Goal: Find specific page/section: Find specific page/section

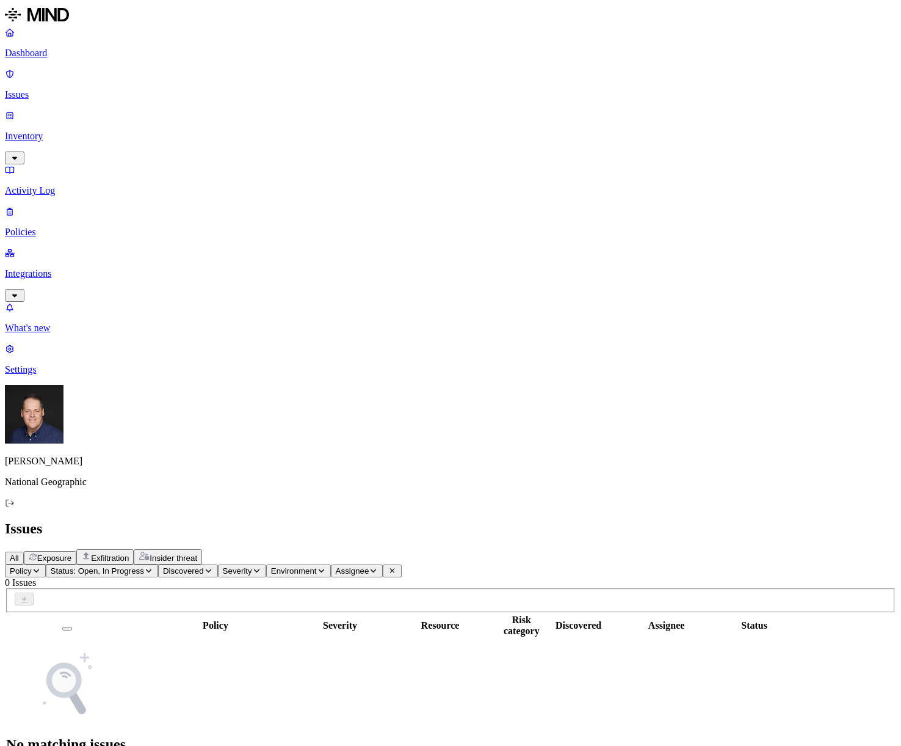
click at [53, 51] on p "Dashboard" at bounding box center [451, 53] width 892 height 11
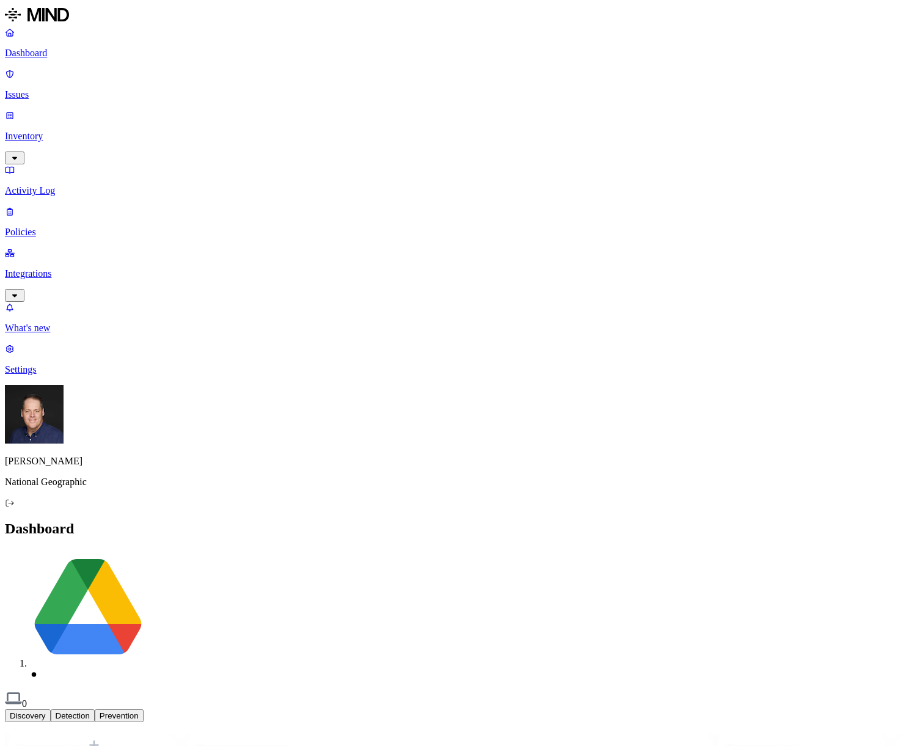
drag, startPoint x: 36, startPoint y: 77, endPoint x: 51, endPoint y: 98, distance: 25.8
click at [36, 89] on p "Issues" at bounding box center [453, 94] width 896 height 11
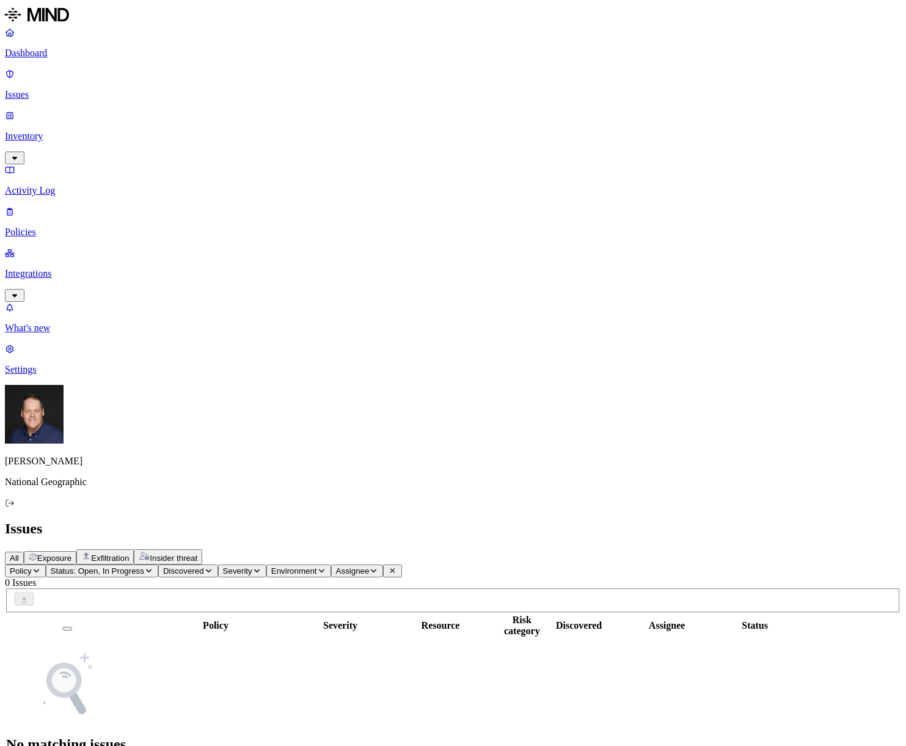
click at [51, 131] on p "Inventory" at bounding box center [453, 136] width 896 height 11
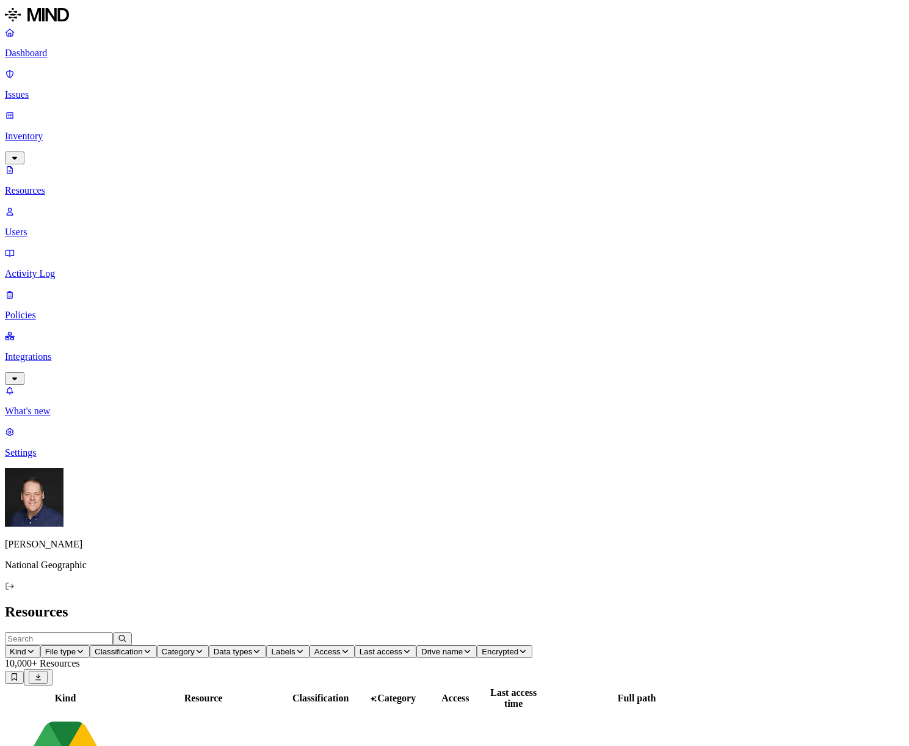
click at [40, 50] on p "Dashboard" at bounding box center [455, 53] width 900 height 11
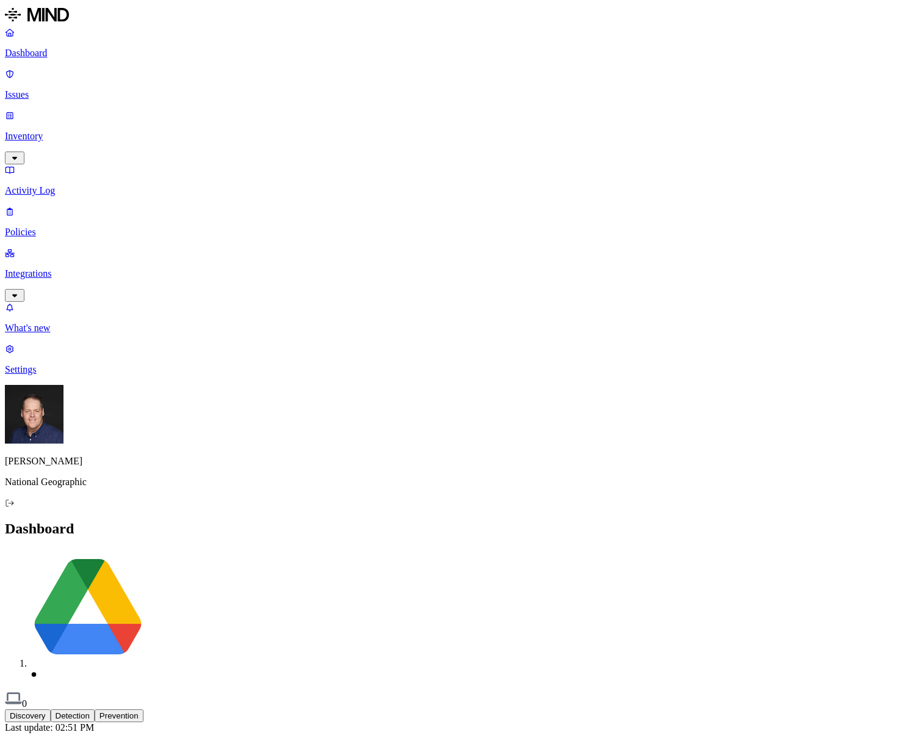
click at [95, 709] on button "Detection" at bounding box center [73, 715] width 44 height 13
click at [144, 709] on button "Prevention" at bounding box center [119, 715] width 49 height 13
click at [447, 709] on div "Discovery Detection Prevention" at bounding box center [455, 715] width 900 height 13
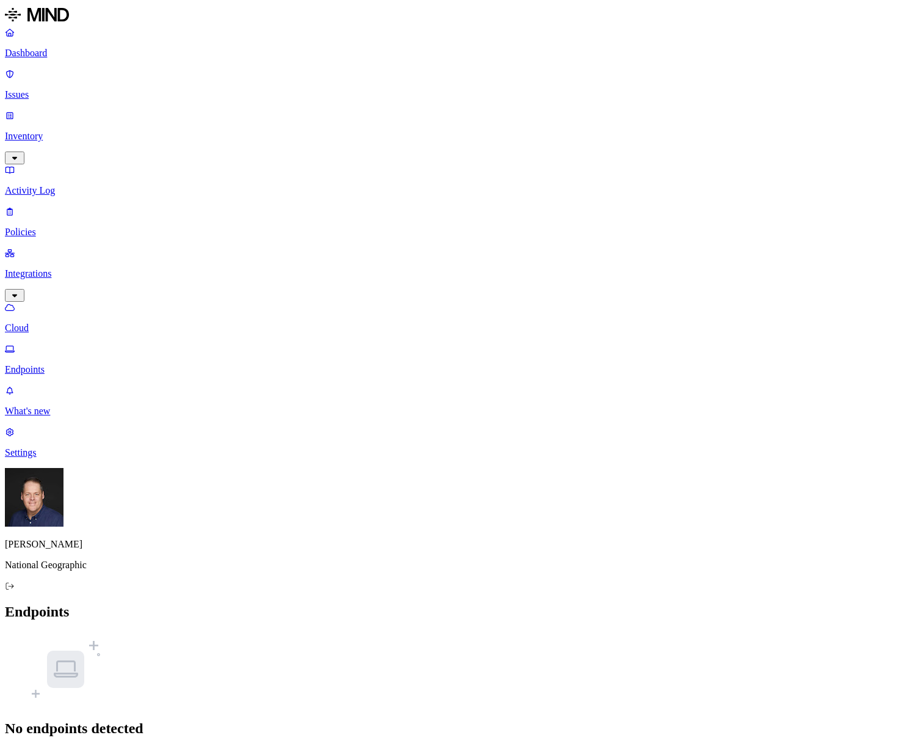
click at [49, 322] on p "Cloud" at bounding box center [455, 327] width 900 height 11
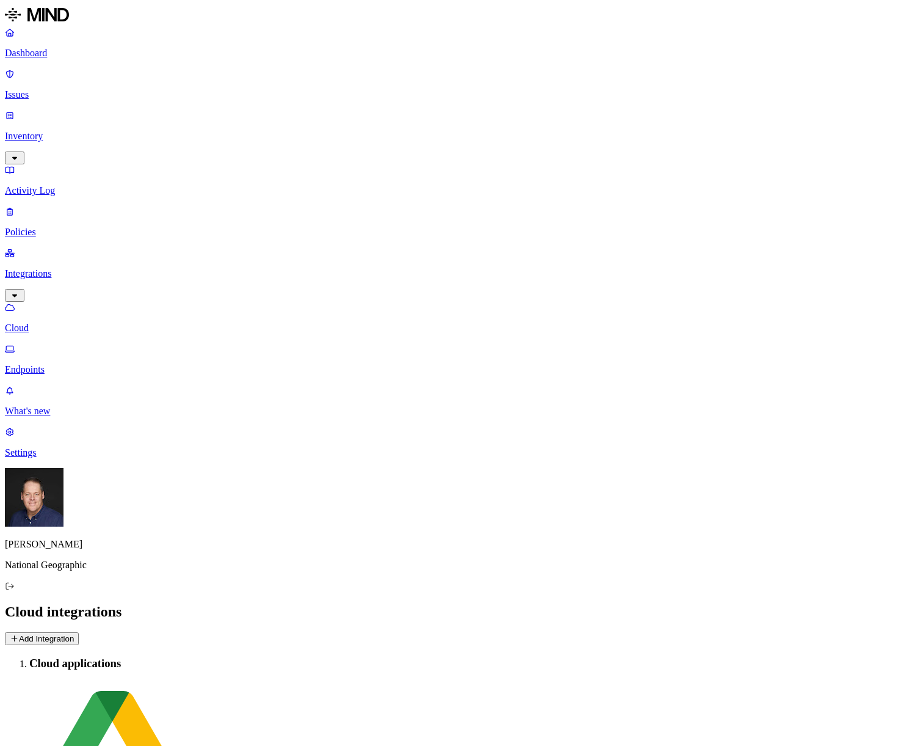
click at [51, 268] on p "Integrations" at bounding box center [455, 273] width 900 height 11
click at [48, 227] on p "Policies" at bounding box center [455, 232] width 900 height 11
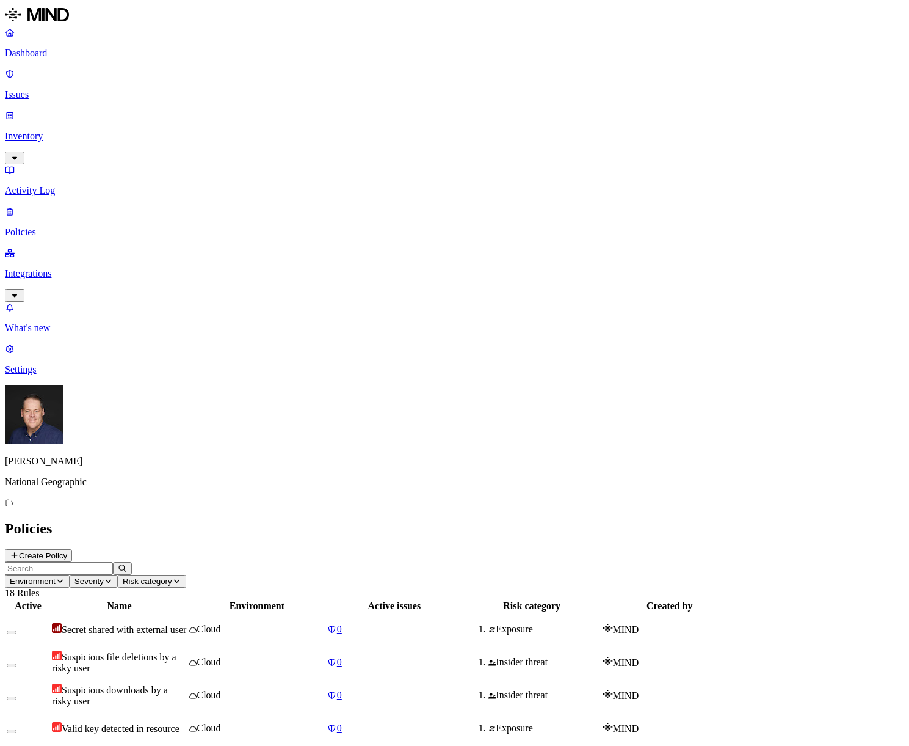
click at [38, 185] on p "Activity Log" at bounding box center [455, 190] width 900 height 11
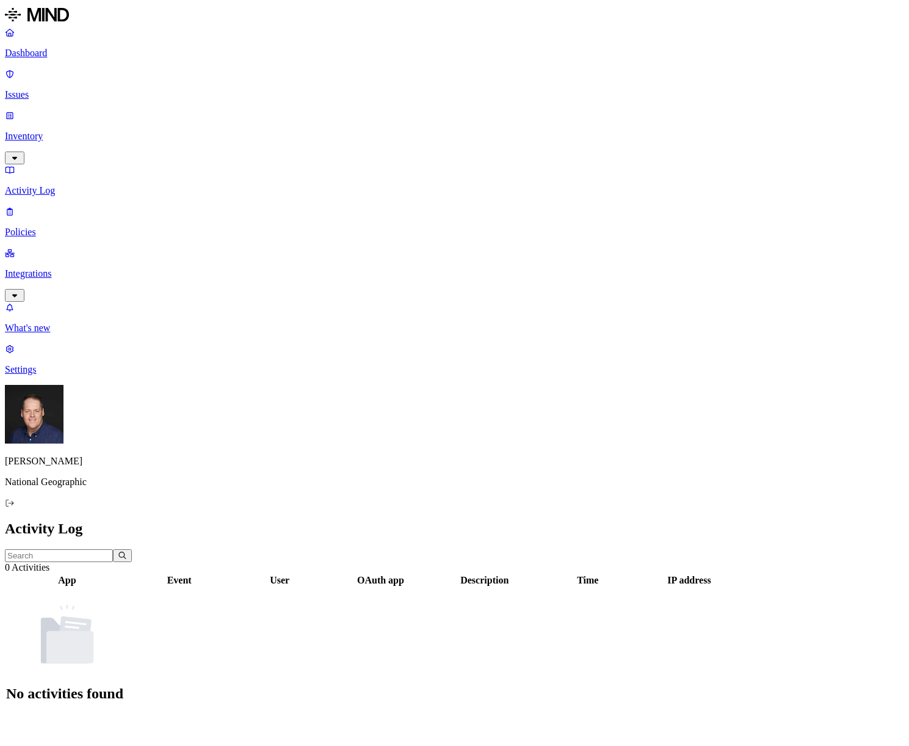
click at [55, 51] on p "Dashboard" at bounding box center [455, 53] width 900 height 11
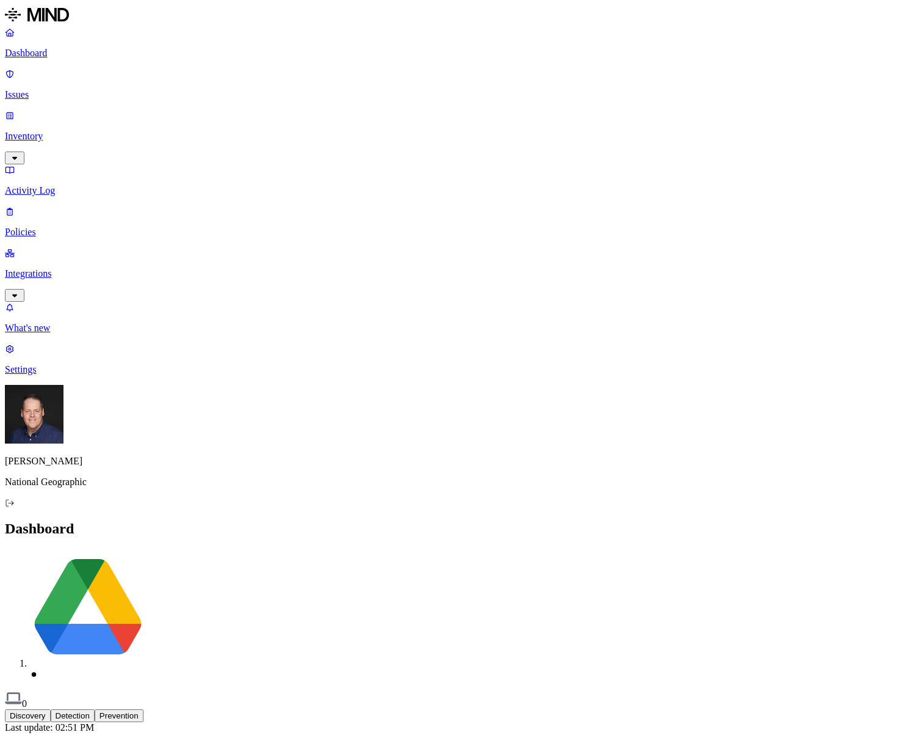
click at [97, 131] on p "Inventory" at bounding box center [455, 136] width 900 height 11
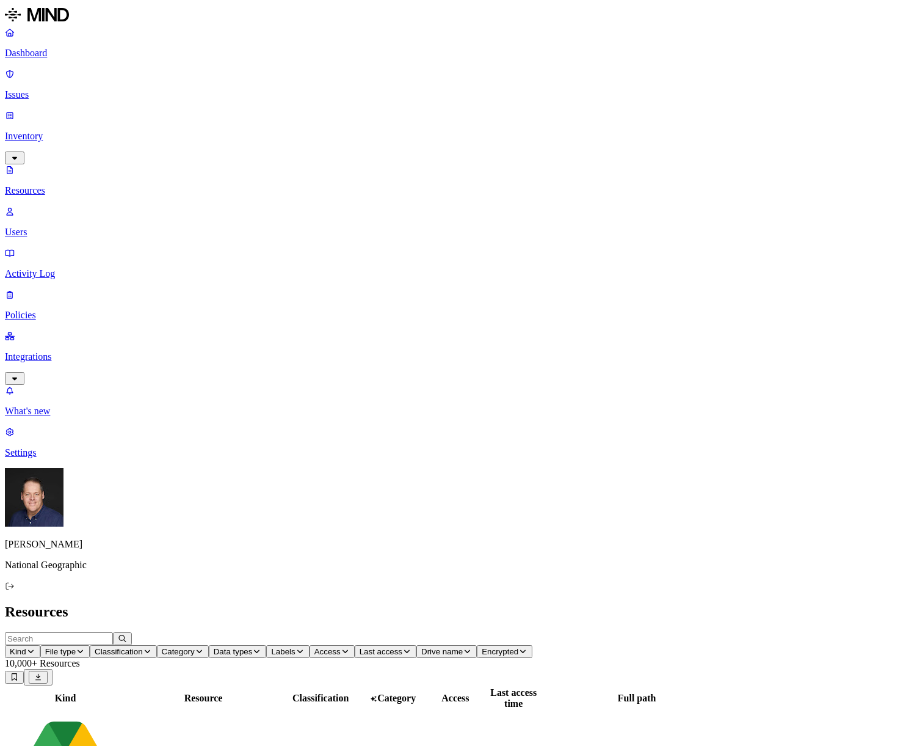
click at [40, 645] on button "Kind" at bounding box center [22, 651] width 35 height 13
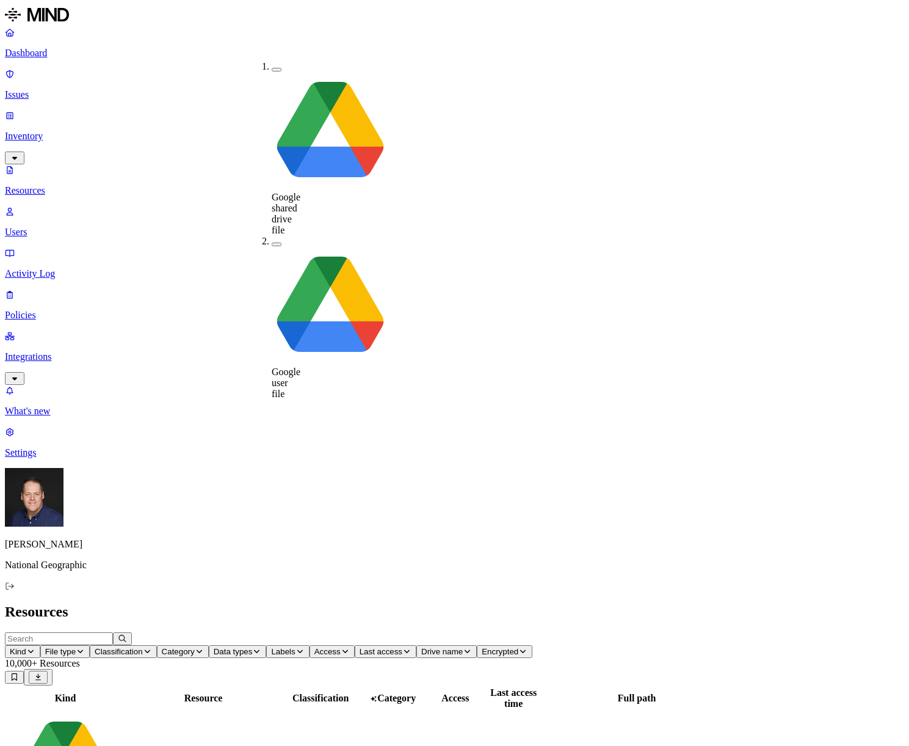
click at [85, 647] on icon "button" at bounding box center [80, 650] width 9 height 7
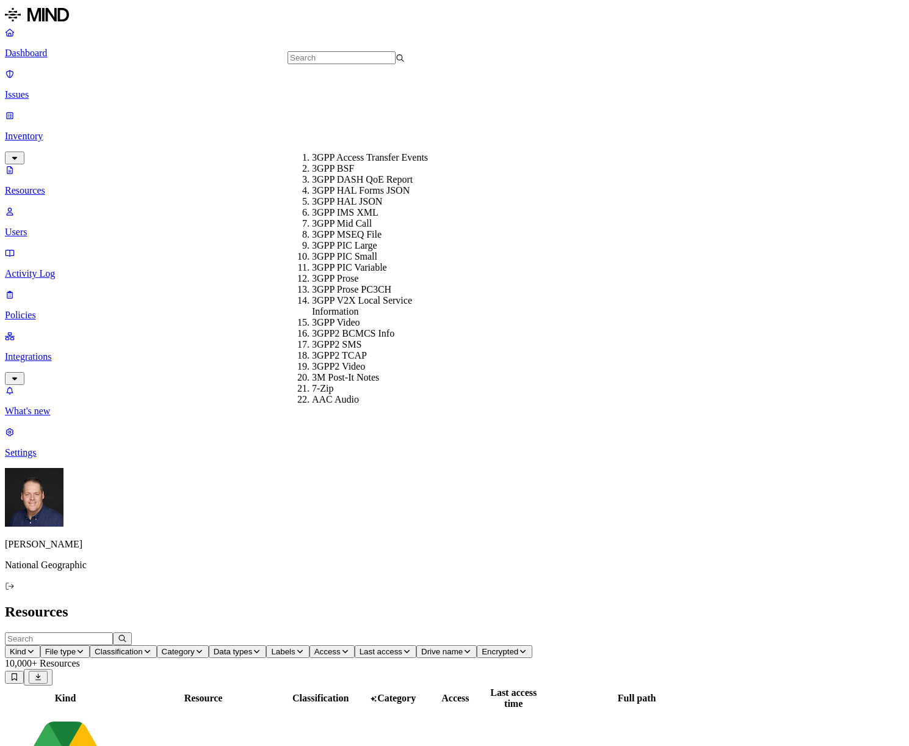
scroll to position [244, 0]
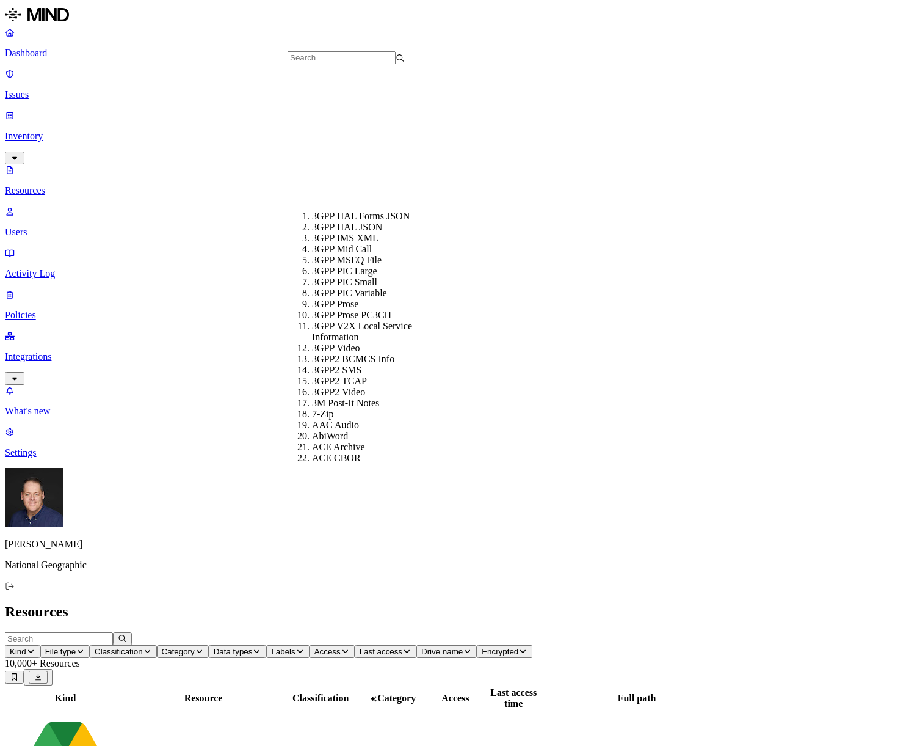
click at [157, 645] on button "Classification" at bounding box center [123, 651] width 67 height 13
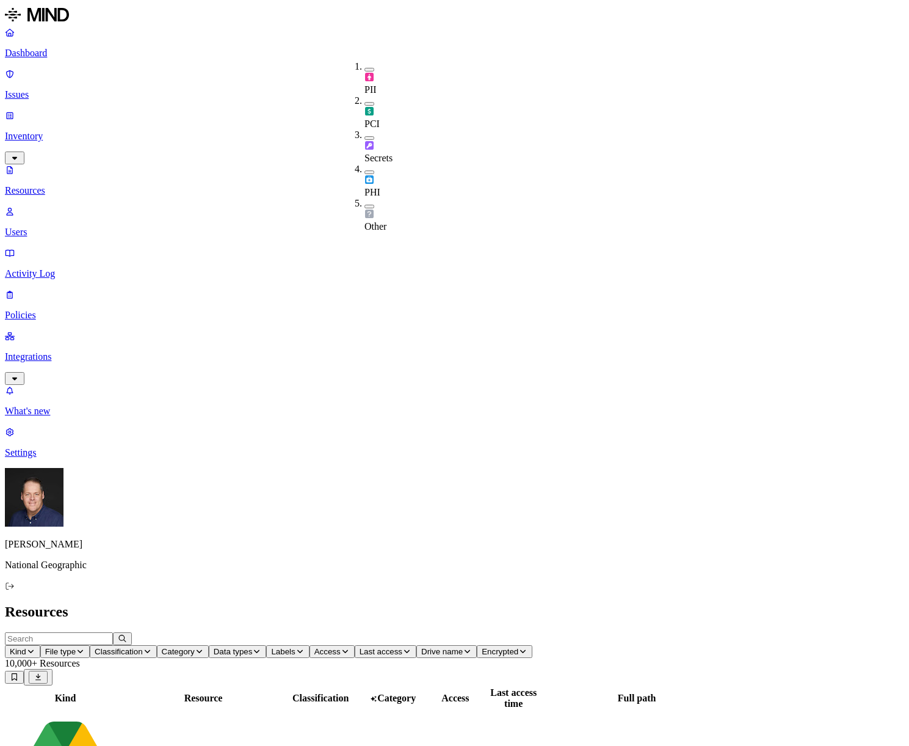
click at [365, 68] on button "button" at bounding box center [370, 70] width 10 height 4
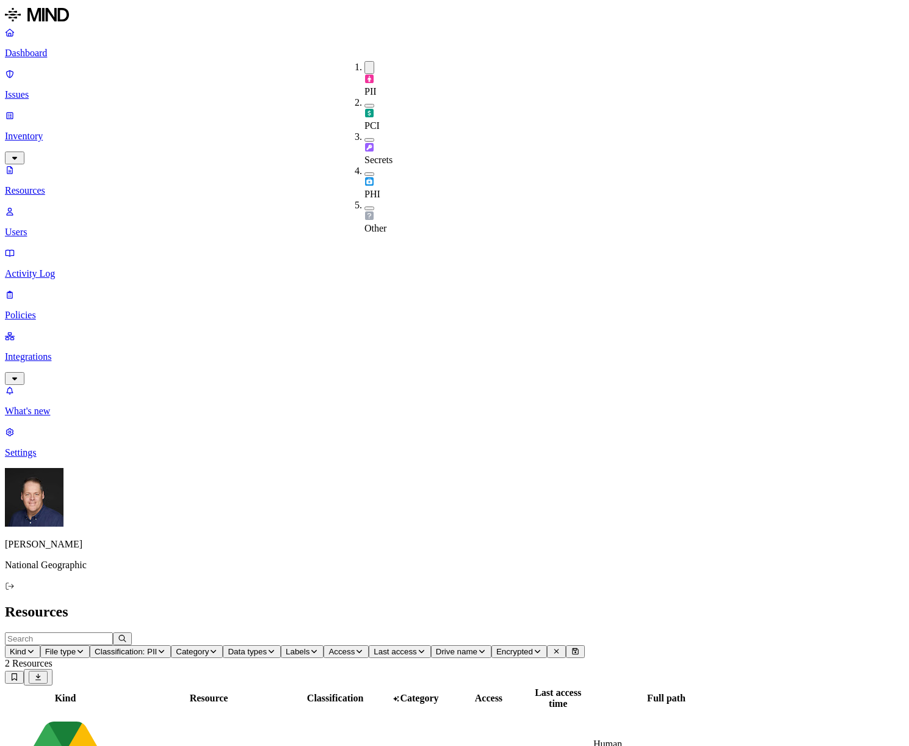
click at [365, 67] on button "button" at bounding box center [370, 67] width 10 height 13
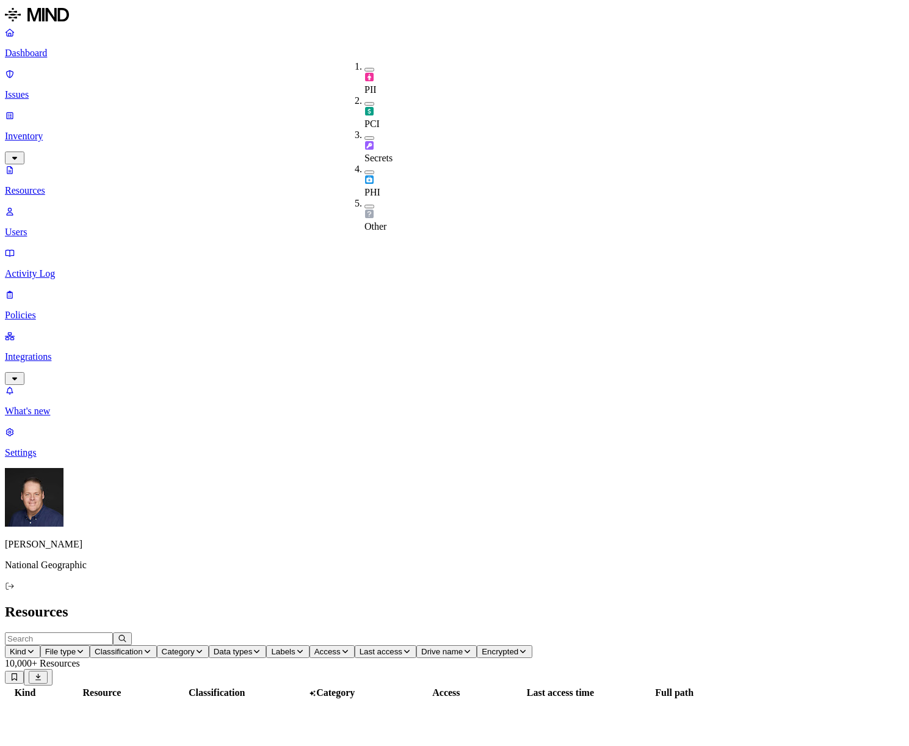
click at [365, 136] on button "button" at bounding box center [370, 138] width 10 height 4
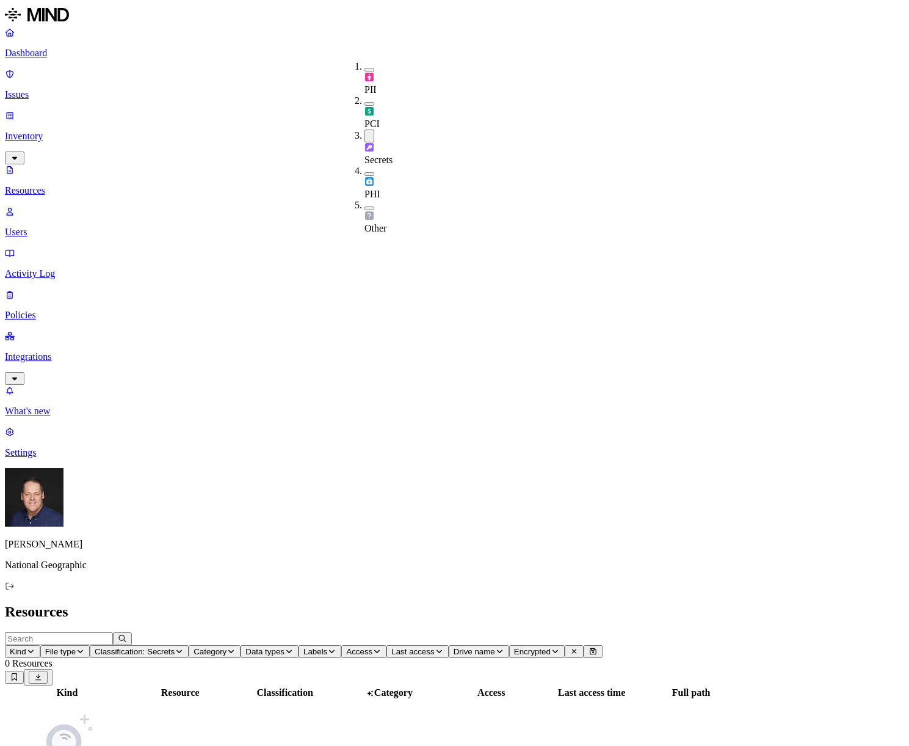
click at [365, 129] on button "button" at bounding box center [370, 135] width 10 height 13
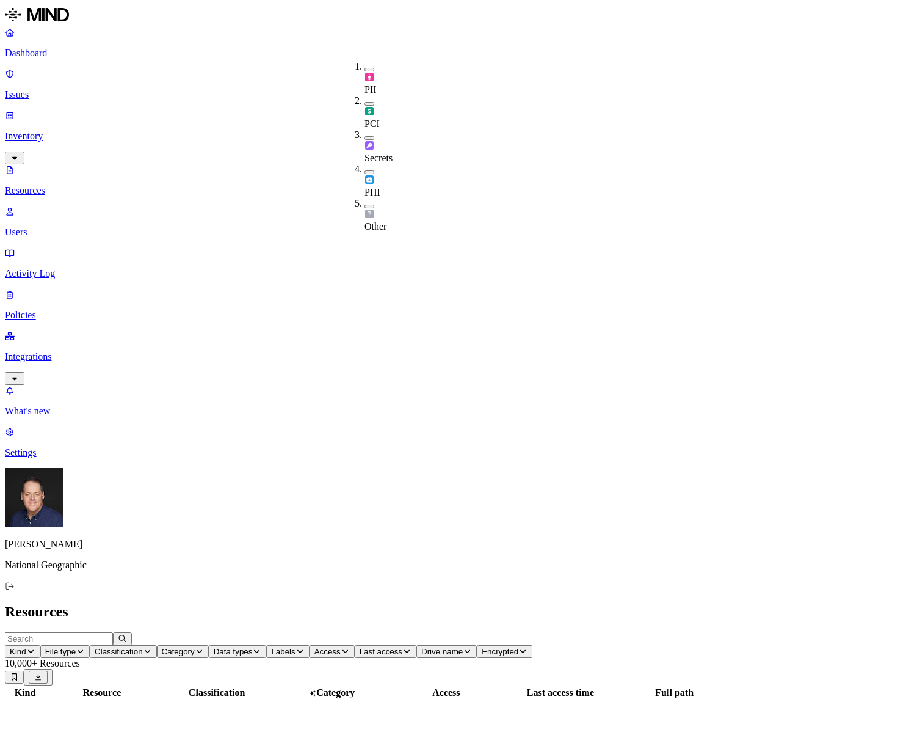
click at [365, 68] on button "button" at bounding box center [370, 70] width 10 height 4
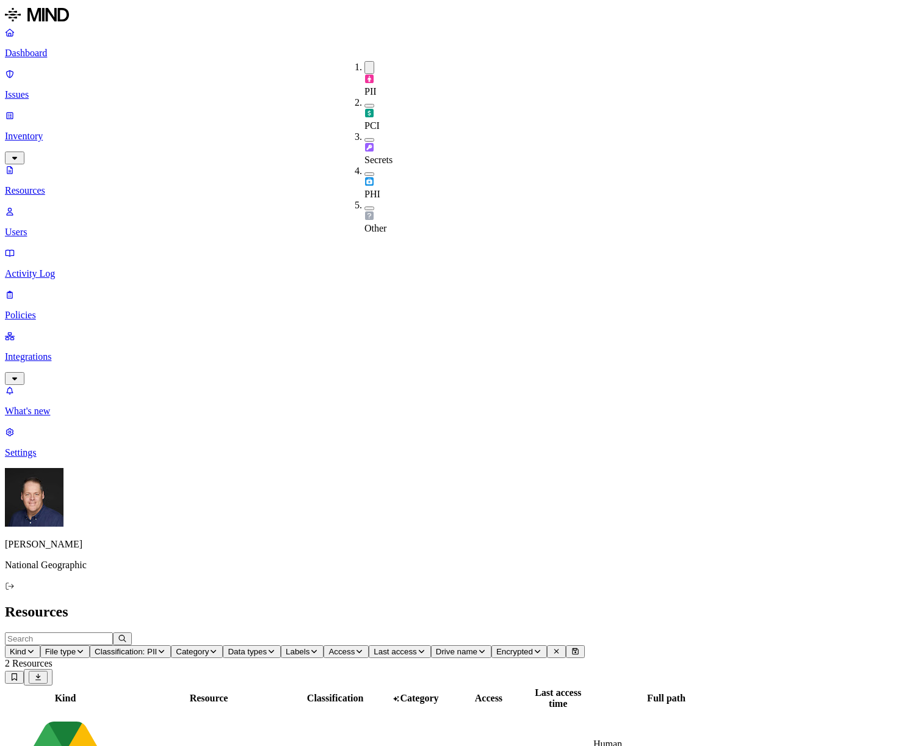
click at [365, 62] on button "button" at bounding box center [370, 67] width 10 height 13
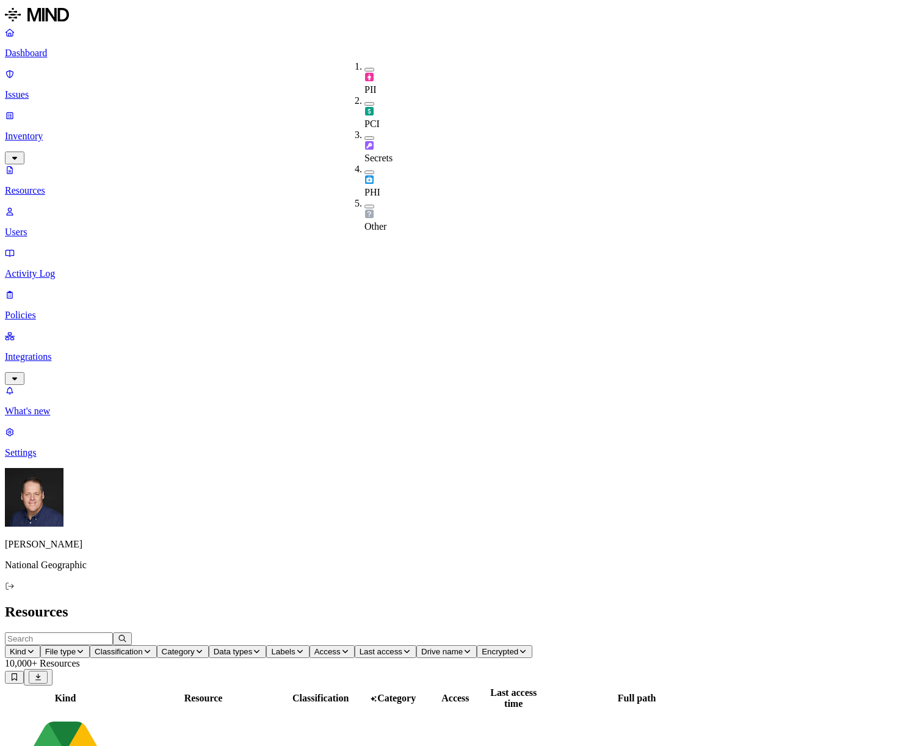
click at [204, 647] on icon "button" at bounding box center [199, 650] width 9 height 7
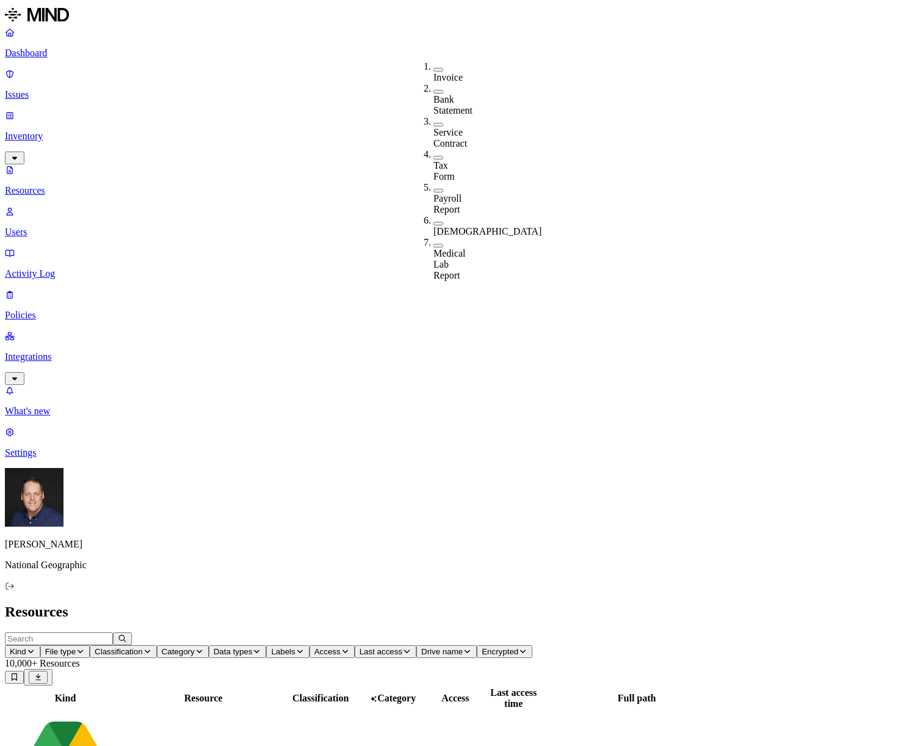
click at [434, 90] on button "button" at bounding box center [439, 92] width 10 height 4
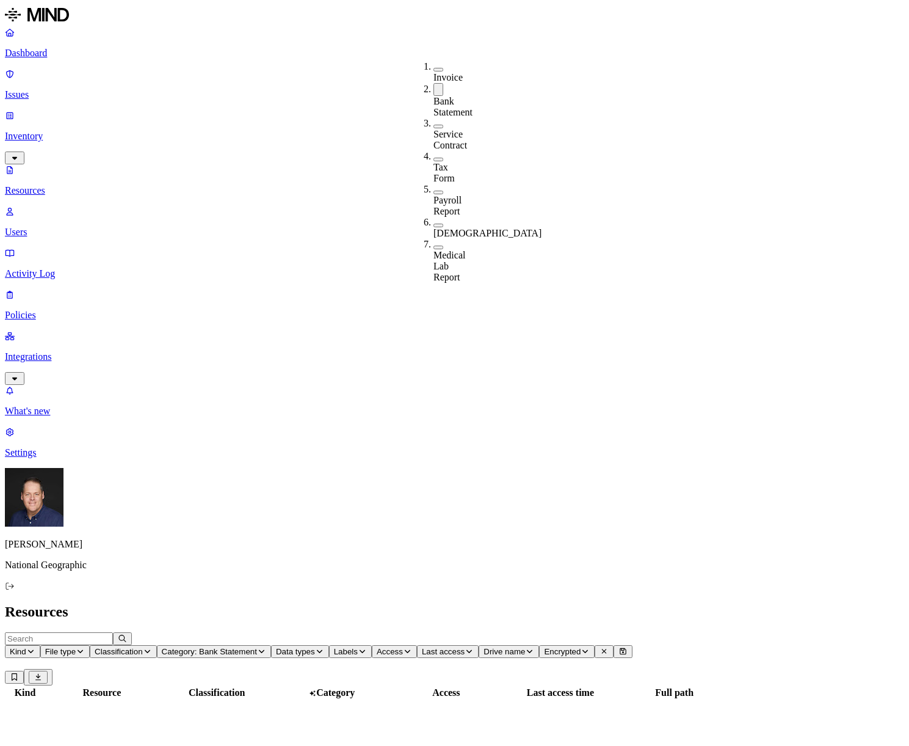
click at [434, 84] on button "button" at bounding box center [439, 89] width 10 height 13
click at [434, 90] on button "button" at bounding box center [439, 92] width 10 height 4
click at [434, 84] on button "button" at bounding box center [439, 89] width 10 height 13
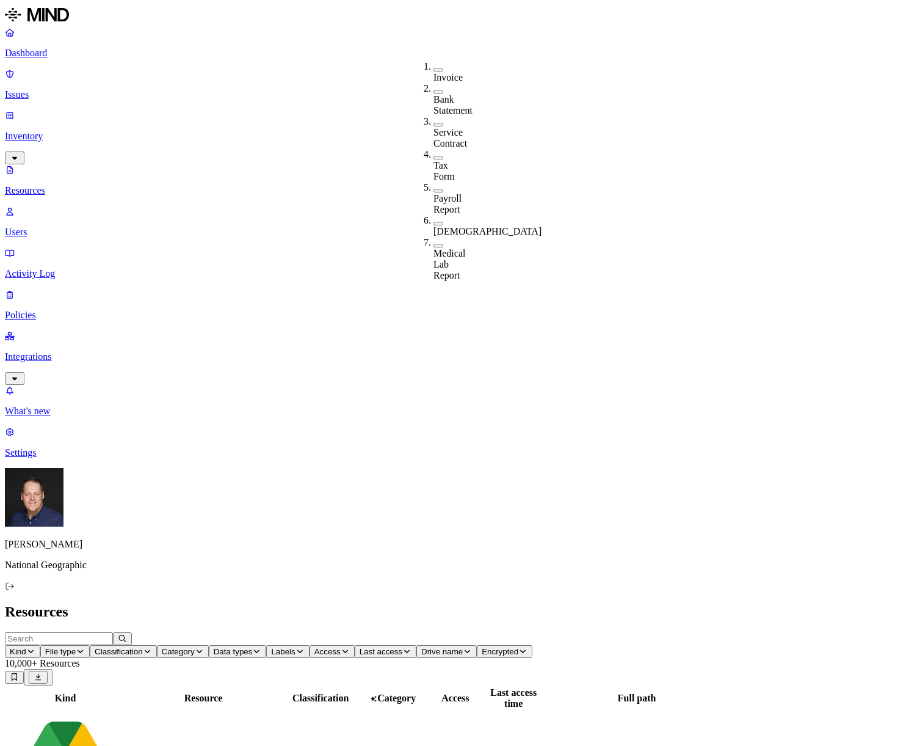
click at [341, 647] on span "Access" at bounding box center [328, 651] width 26 height 9
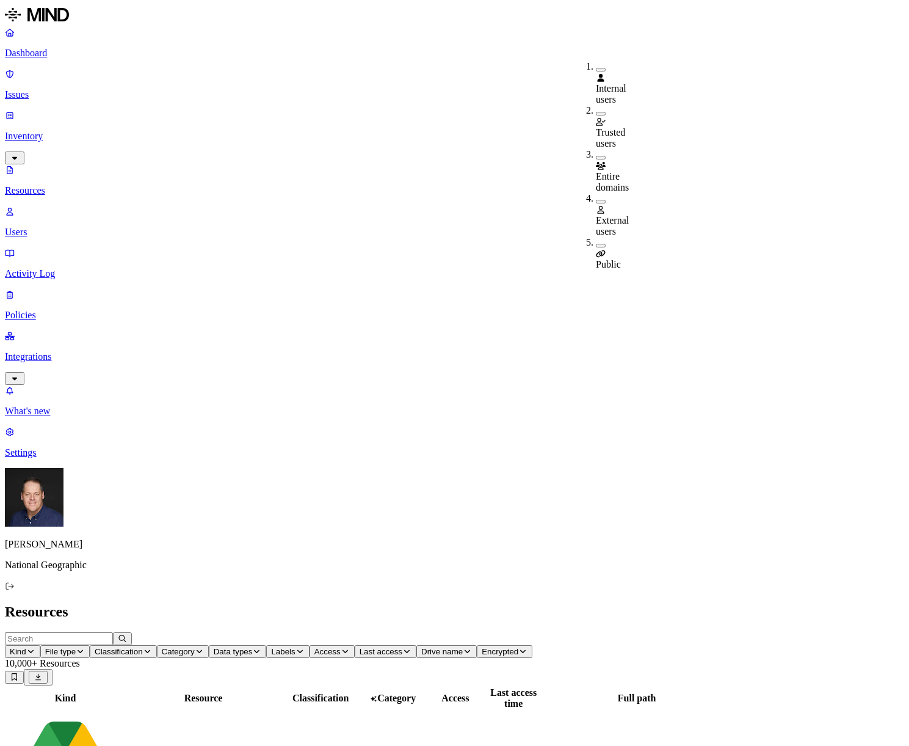
click at [596, 244] on button "button" at bounding box center [601, 246] width 10 height 4
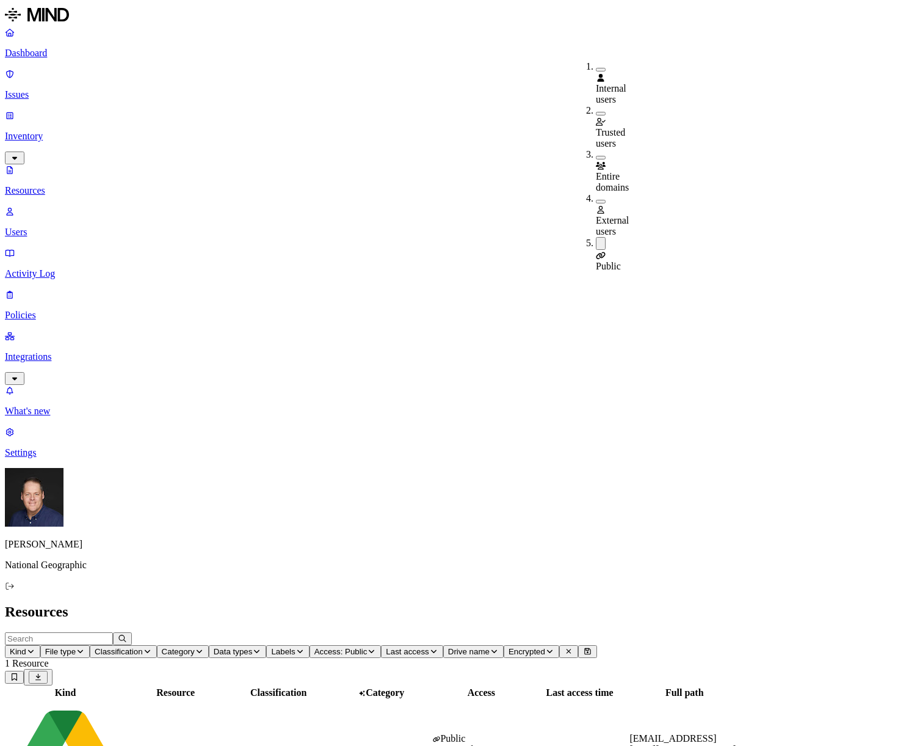
click at [596, 237] on button "button" at bounding box center [601, 243] width 10 height 13
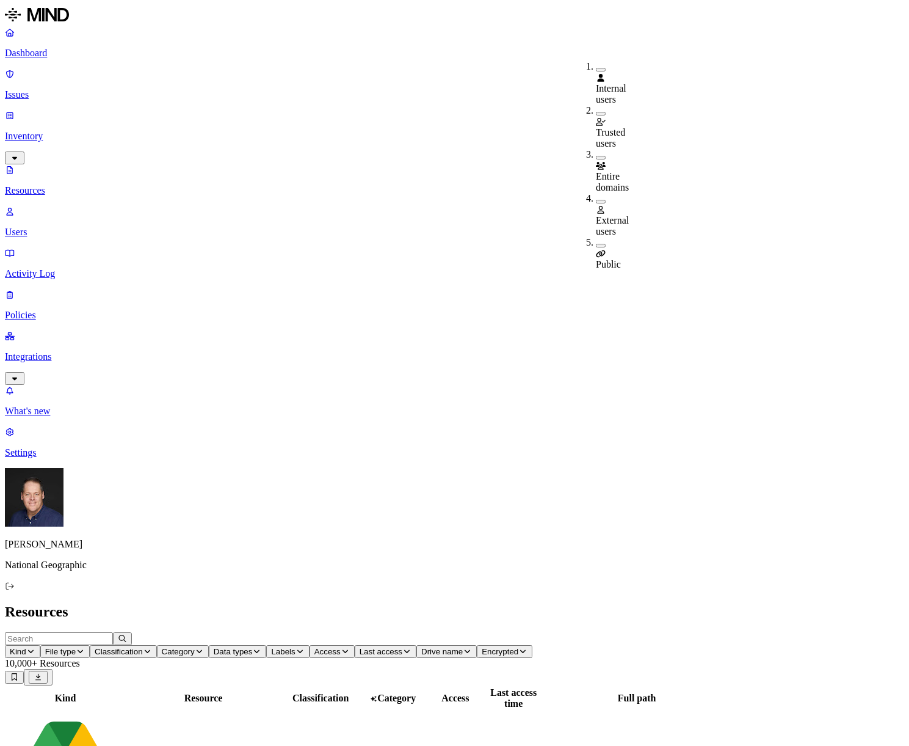
click at [463, 647] on span "Drive name" at bounding box center [442, 651] width 42 height 9
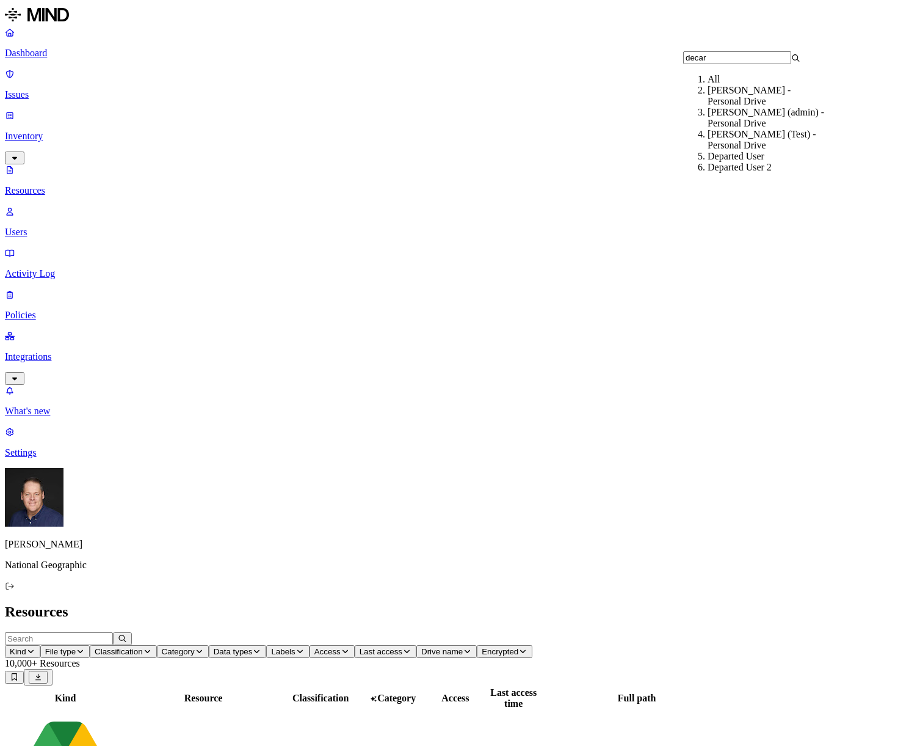
type input "decar"
click at [775, 107] on div "[PERSON_NAME] - Personal Drive" at bounding box center [766, 96] width 117 height 22
